Goal: Communication & Community: Answer question/provide support

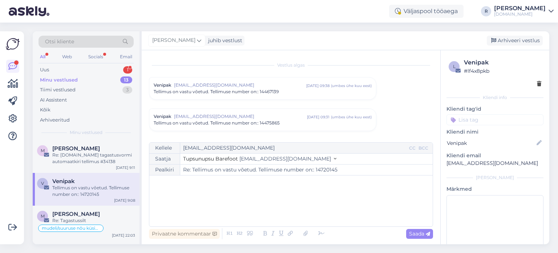
scroll to position [926, 0]
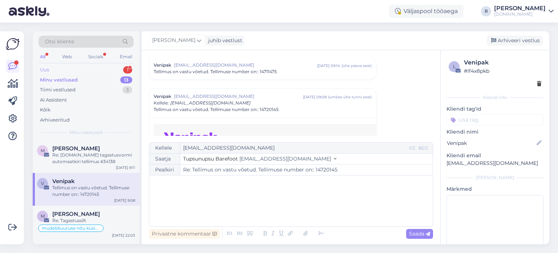
click at [59, 69] on div "Uus 1" at bounding box center [86, 70] width 95 height 10
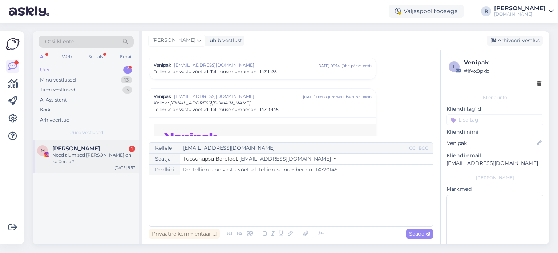
click at [66, 152] on div "Need alumised kolm on ka Xerod?" at bounding box center [93, 158] width 83 height 13
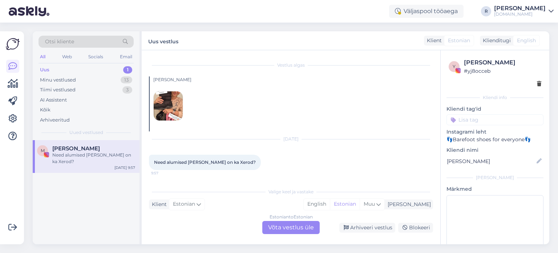
click at [279, 226] on div "Estonian to Estonian Võta vestlus üle" at bounding box center [290, 227] width 57 height 13
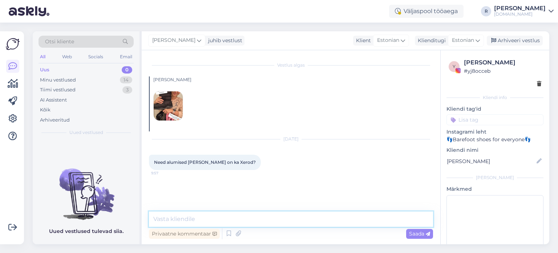
click at [202, 217] on textarea at bounding box center [291, 218] width 284 height 15
type textarea "Jaa, need on uued laste talvesaapad :)"
click at [422, 234] on span "Saada" at bounding box center [419, 233] width 21 height 7
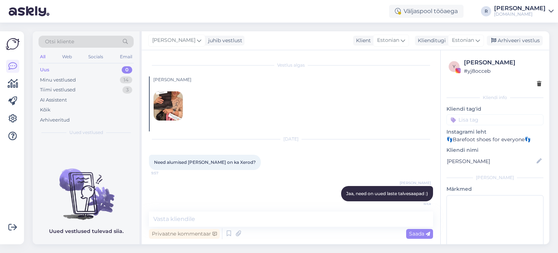
scroll to position [4, 0]
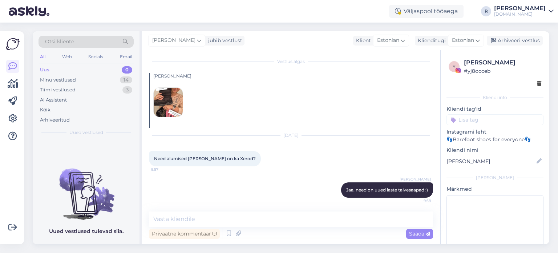
click at [482, 118] on input at bounding box center [495, 119] width 97 height 11
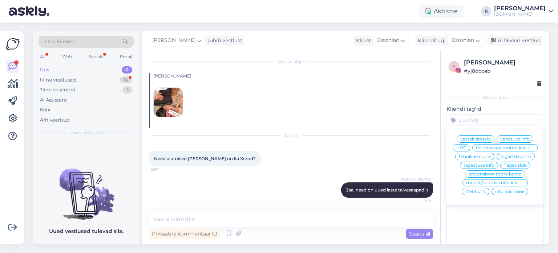
scroll to position [35, 0]
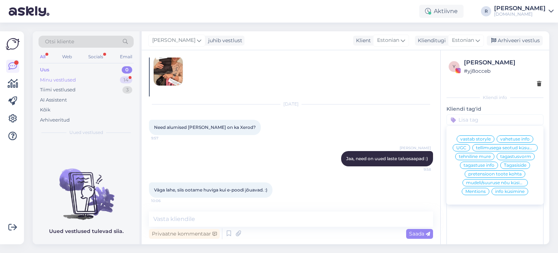
click at [63, 81] on div "Minu vestlused" at bounding box center [58, 79] width 36 height 7
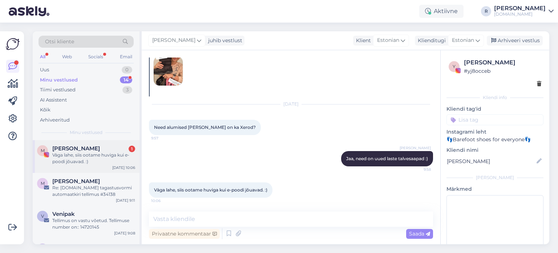
click at [72, 148] on span "[PERSON_NAME]" at bounding box center [76, 148] width 48 height 7
click at [205, 219] on textarea at bounding box center [291, 218] width 284 height 15
type textarea "j"
type textarea "k"
type textarea "p"
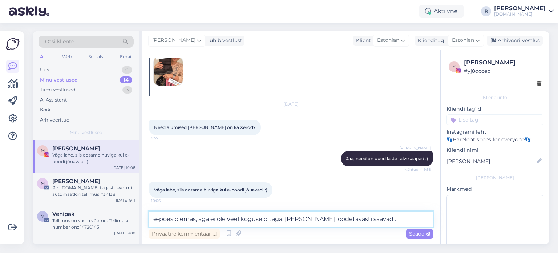
type textarea "e-poes olemas, aga ei ole veel koguseid taga. [PERSON_NAME] loodetavasti saavad…"
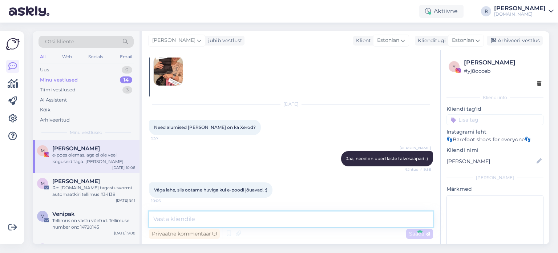
scroll to position [73, 0]
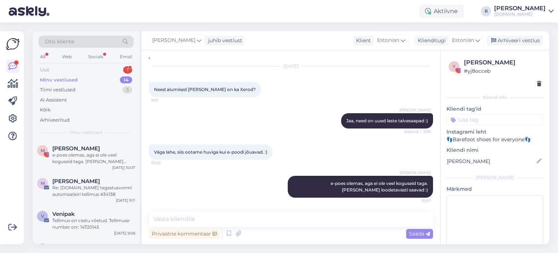
click at [73, 68] on div "Uus 1" at bounding box center [86, 70] width 95 height 10
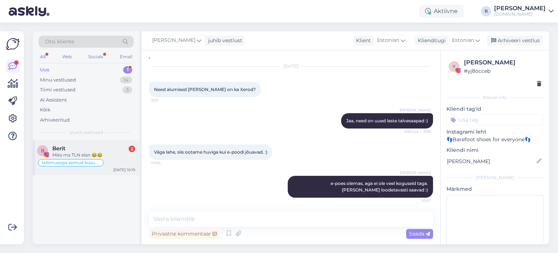
click at [66, 152] on div "Miks ma TLN elan 😂😂" at bounding box center [93, 155] width 83 height 7
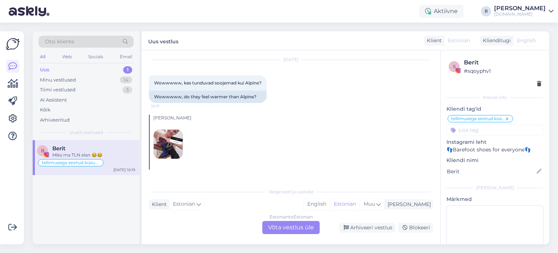
scroll to position [388, 0]
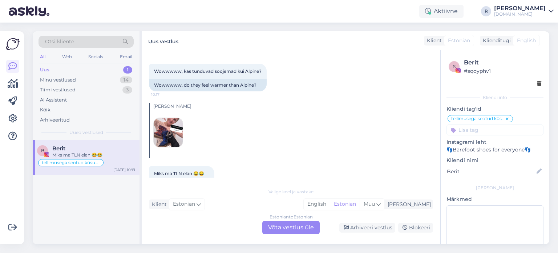
click at [295, 231] on div "Estonian to Estonian Võta vestlus üle" at bounding box center [290, 227] width 57 height 13
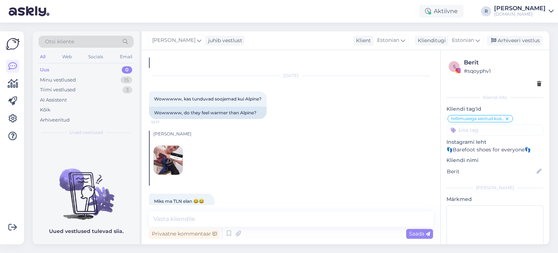
scroll to position [397, 0]
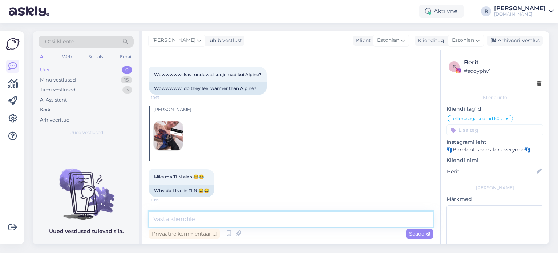
click at [193, 217] on textarea at bounding box center [291, 218] width 284 height 15
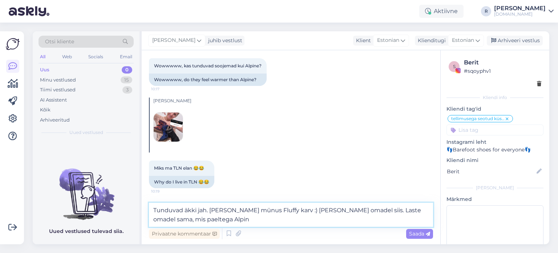
type textarea "Tunduvad äkki jah. [PERSON_NAME] münus Fluffy karv :) [PERSON_NAME] omadel siis…"
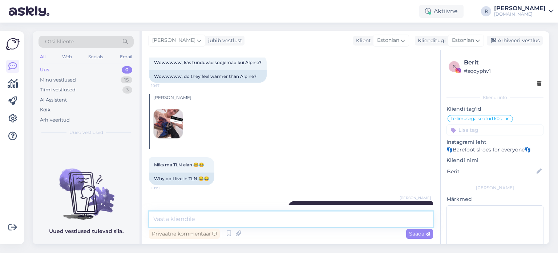
scroll to position [441, 0]
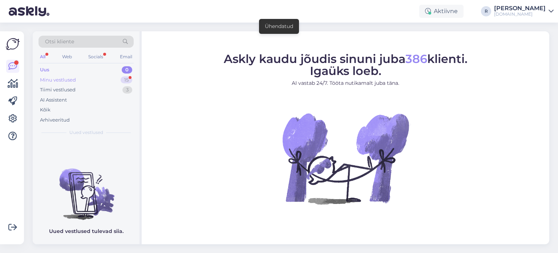
click at [66, 80] on div "Minu vestlused" at bounding box center [58, 79] width 36 height 7
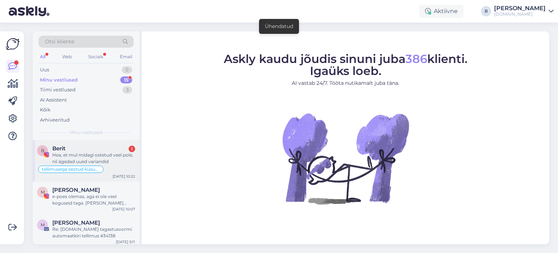
click at [70, 152] on div "Hea, et mul midagi ostetud veel pole, nii ägedad uued variandid" at bounding box center [93, 158] width 83 height 13
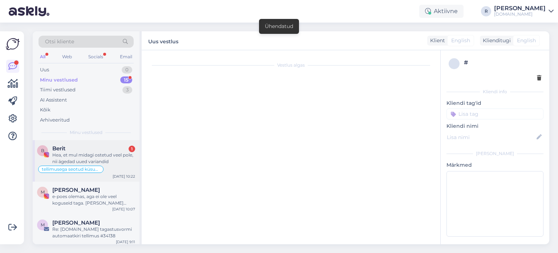
scroll to position [479, 0]
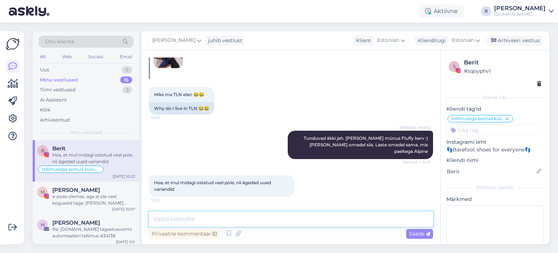
click at [194, 219] on textarea at bounding box center [291, 218] width 284 height 15
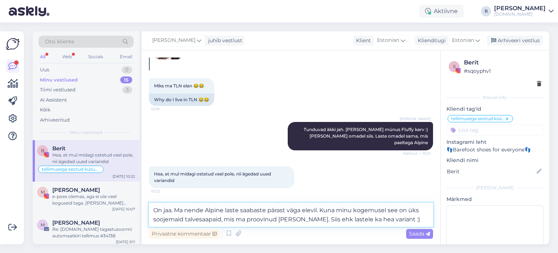
type textarea "On jaa. Ma nende Alpine laste saabaste pärast väga elevil. Kuna minu kogemusel …"
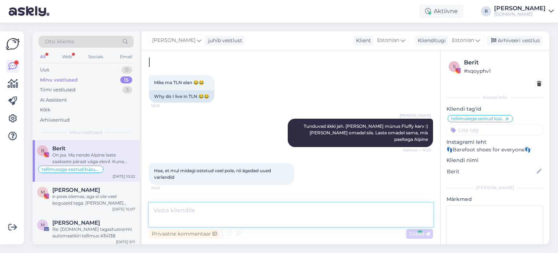
scroll to position [523, 0]
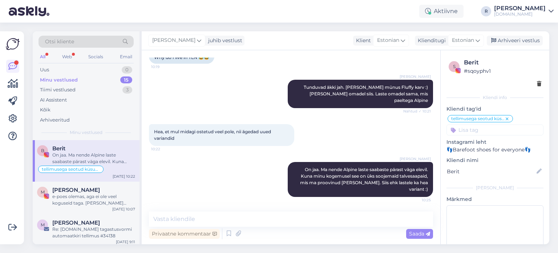
click at [40, 58] on div "All" at bounding box center [43, 56] width 8 height 9
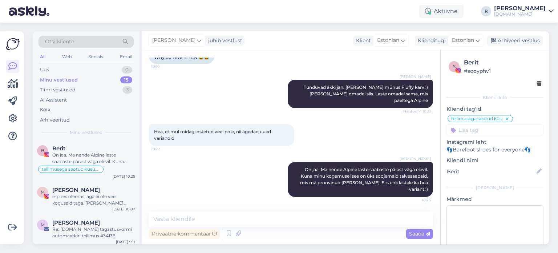
click at [45, 55] on div "All" at bounding box center [43, 56] width 8 height 9
click at [52, 114] on div "Kõik" at bounding box center [86, 110] width 95 height 10
click at [106, 197] on div "Täname teid teavitamast, et tagastatud pakk on meieni jõudnud. Pärast tellimuse…" at bounding box center [93, 199] width 83 height 13
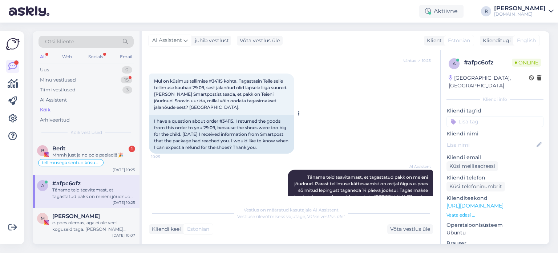
scroll to position [134, 0]
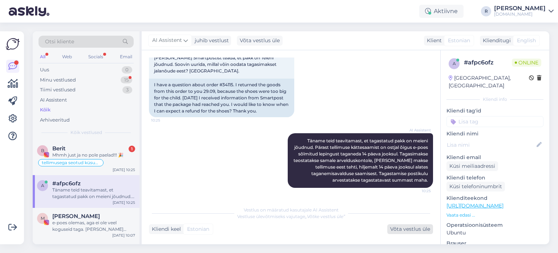
click at [416, 230] on div "Võta vestlus üle" at bounding box center [410, 229] width 46 height 10
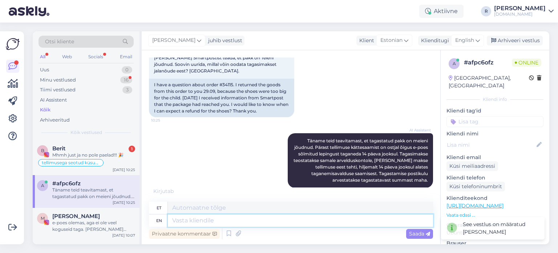
click at [239, 222] on textarea at bounding box center [300, 220] width 265 height 12
type textarea "Tere!"
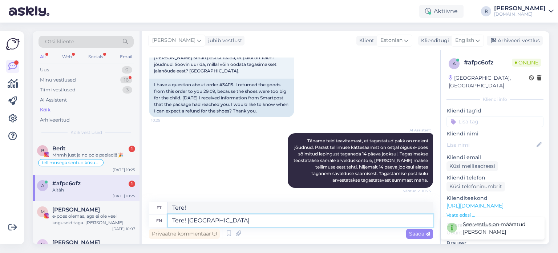
scroll to position [178, 0]
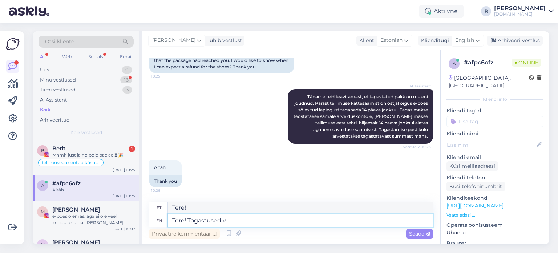
type textarea "Tere! Tagastused va"
type textarea "Tere! Tagasiside"
type textarea "Tere! Tagastused vaadatakse"
type textarea "Tere! Tagasiside vaatamiseks"
type textarea "Tere! Tagastused vaadatakse üle"
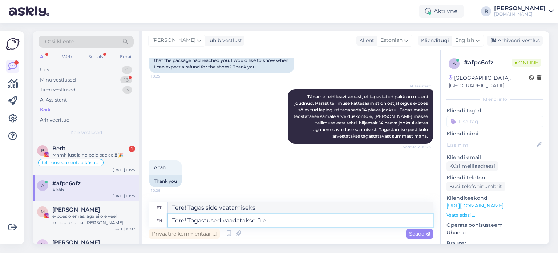
type textarea "Tere! Tagastused vaadatakse üle"
type textarea "Tere! Tagastused vaadatakse üle hiljemalt"
type textarea "Tere! Tagastused vaadatakse üle hiljemalt 7 p"
type textarea "Tere! Tagastused vaadatakse üle hiljemalt 7"
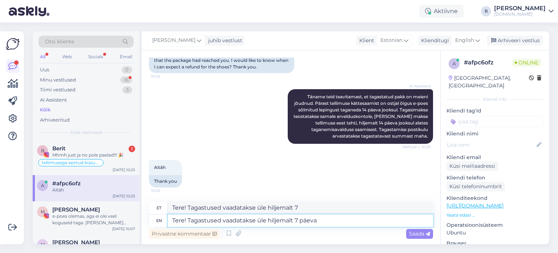
type textarea "Tere! Tagastused vaadatakse üle hiljemalt 7 päeva j"
type textarea "Tere! Tagastused vaadatakse üle 7 päeva"
type textarea "Tere! Tagastused vaadatakse üle hiljemalt 7 päeva jooksul j"
type textarea "Tere! Tagastused vaadatakse üle 7 päeva jooksul"
type textarea "Tere! Tagastused vaadatakse üle hiljemalt 7 päeva jooksul [PERSON_NAME]"
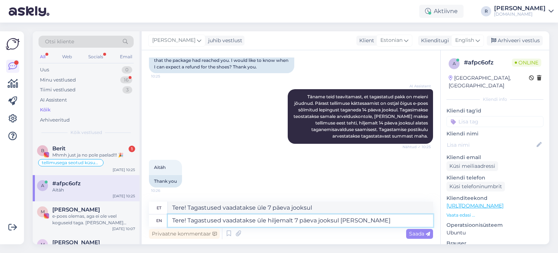
type textarea "Tere! Tagastused vaadatakse üle 7 päeva jooksul ja"
type textarea "Tere! Tagastused vaadatakse üle hiljemalt 7 päeva jooksul ja vormistatakse e"
type textarea "Tere! Tagastused vaadatakse üle 7 päeva jooksul ja vormistatakse"
type textarea "Tere! Tagastused vaadatakse üle hiljemalt 7 päeva jooksul ja vormistatakse esim…"
type textarea "Tere! Tagastused vaadatakse üle 7 päeva jooksul ja vormistatakse esimesel päeval"
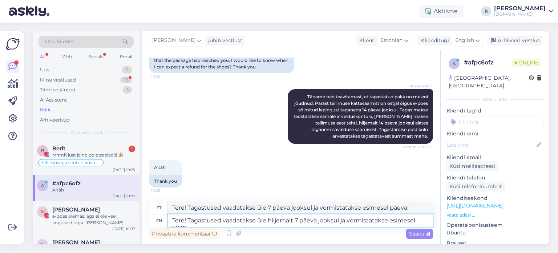
scroll to position [184, 0]
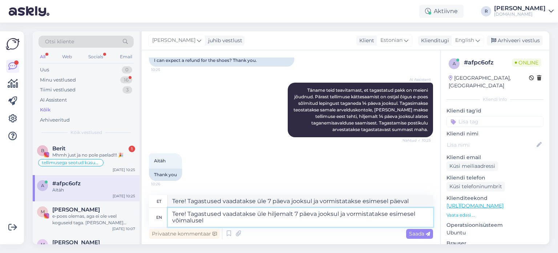
type textarea "Tere! Tagastused vaadatakse üle hiljemalt 7 päeva jooksul ja vormistatakse esim…"
type textarea "Tere! Tagastused vaadatakse üle 7 päeva jooksul ja vormistatakse esimesel hetke…"
type textarea "Tere! Tagastused vaadatakse üle hiljemalt 7 päeva jooksul ja vormistatakse esim…"
click at [422, 237] on div "Saada" at bounding box center [419, 234] width 27 height 10
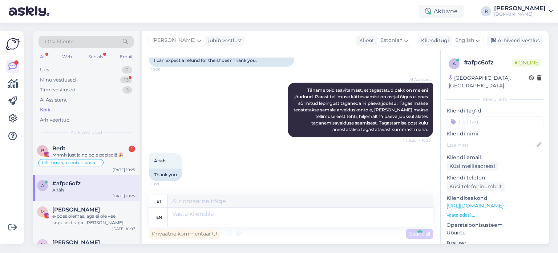
scroll to position [234, 0]
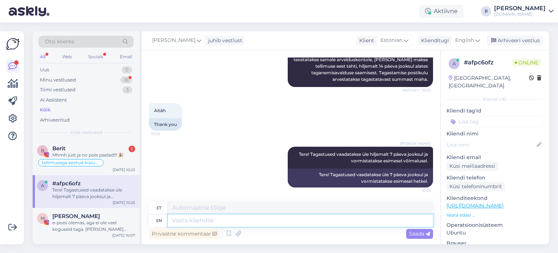
click at [178, 219] on textarea at bounding box center [300, 220] width 265 height 12
click at [459, 39] on span "English" at bounding box center [464, 40] width 19 height 8
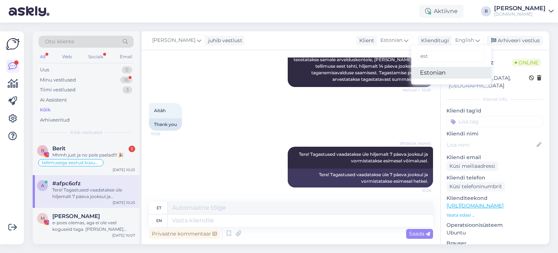
type input "est"
click at [440, 73] on link "Estonian" at bounding box center [451, 73] width 80 height 12
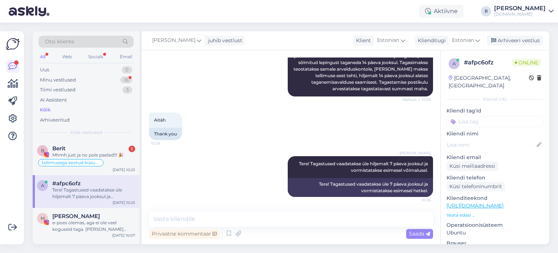
scroll to position [225, 0]
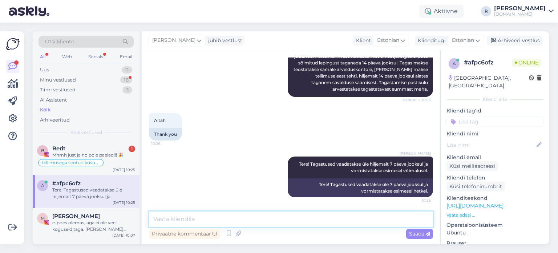
click at [199, 219] on textarea at bounding box center [291, 218] width 284 height 15
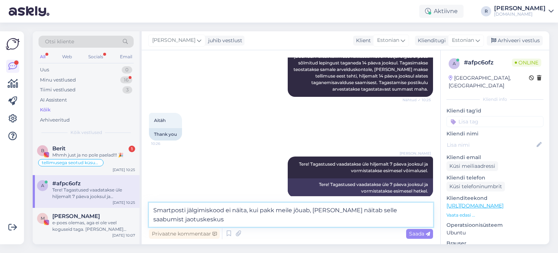
scroll to position [233, 0]
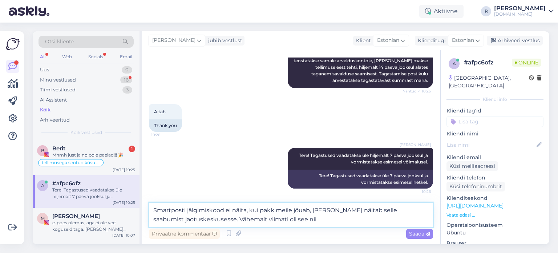
type textarea "Smartposti jälgimiskood ei näita, kui pakk meile jõuab, [PERSON_NAME] näitab se…"
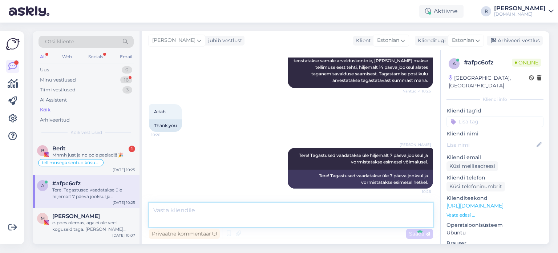
scroll to position [269, 0]
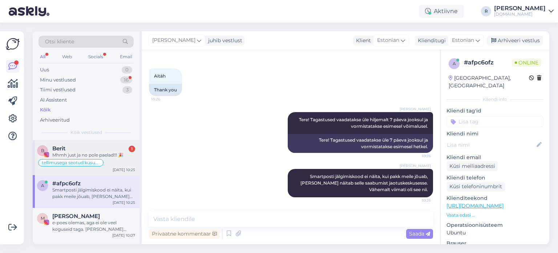
click at [95, 152] on div "Mhmh just ja no pole paelad!!! 🎉" at bounding box center [93, 155] width 83 height 7
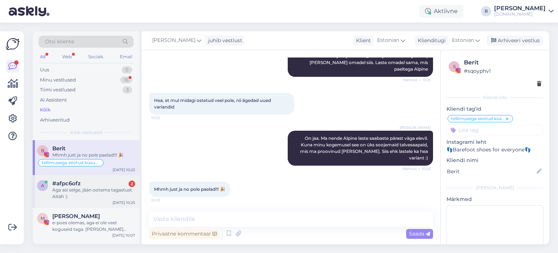
click at [91, 188] on div "Aga asi selge, jään ootama tagastust. Aitäh :)" at bounding box center [93, 192] width 83 height 13
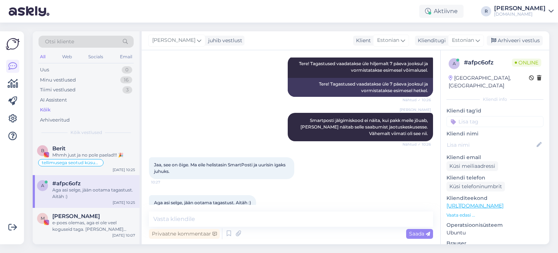
scroll to position [338, 0]
